Goal: Navigation & Orientation: Go to known website

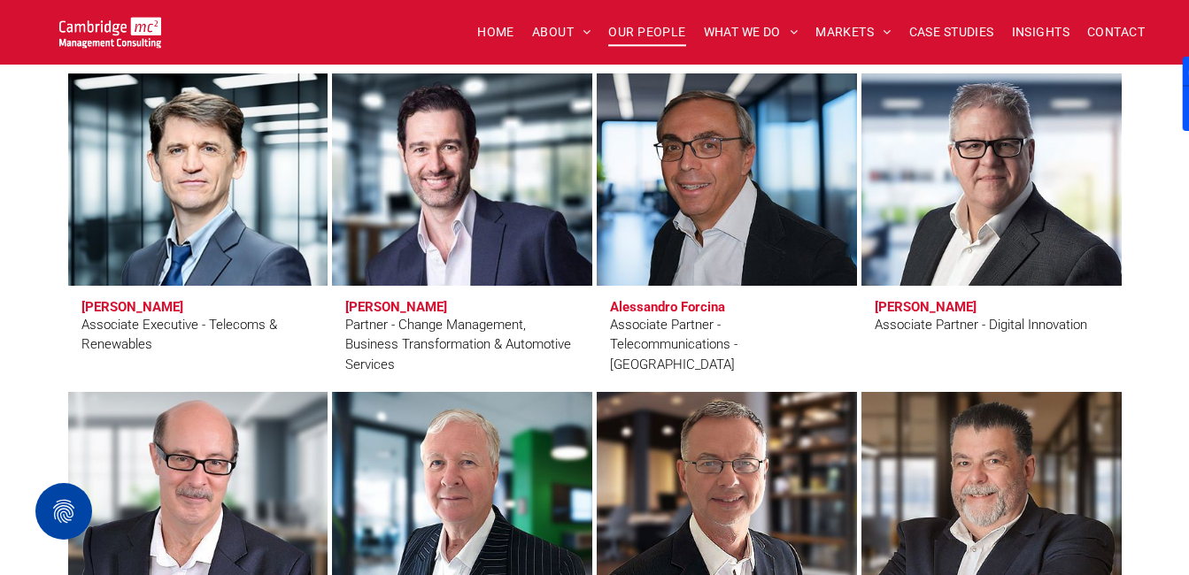
scroll to position [4000, 0]
click at [501, 36] on span "HOME" at bounding box center [495, 32] width 37 height 27
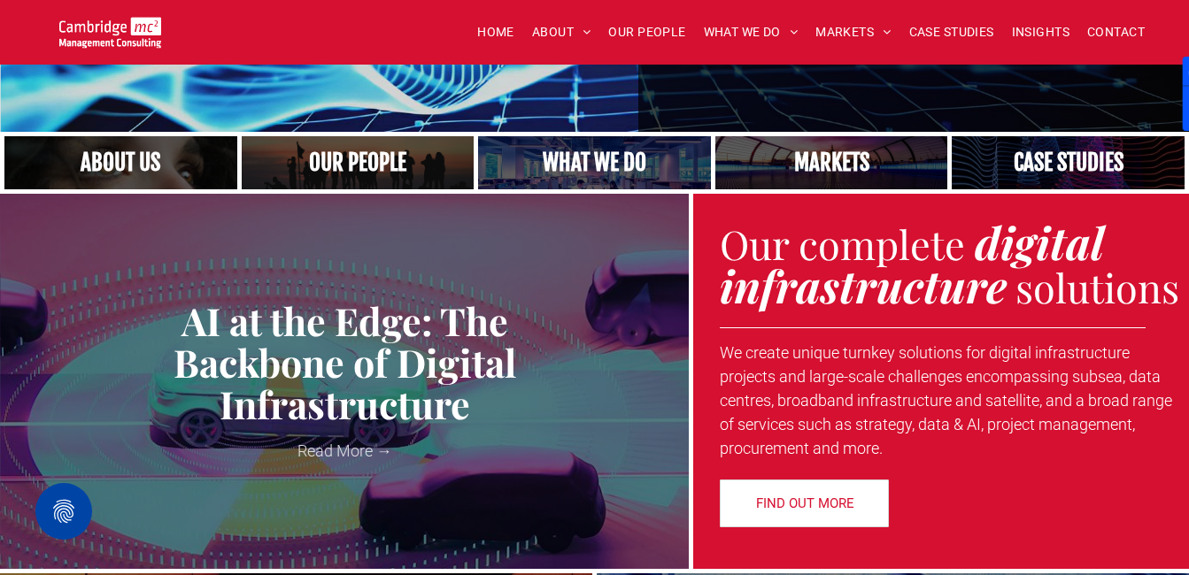
scroll to position [515, 0]
